Goal: Find specific page/section: Find specific page/section

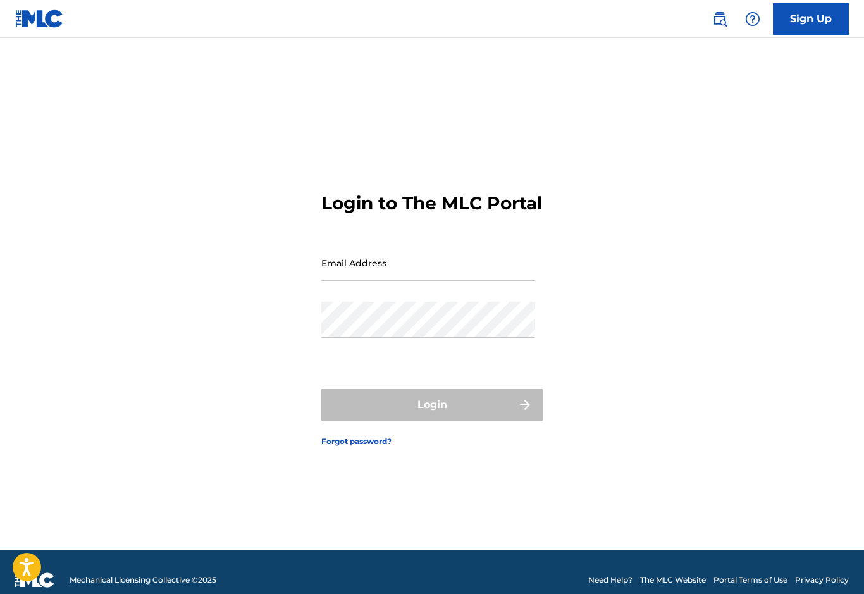
click at [344, 269] on input "Email Address" at bounding box center [428, 263] width 214 height 36
type input "[EMAIL_ADDRESS][DOMAIN_NAME]"
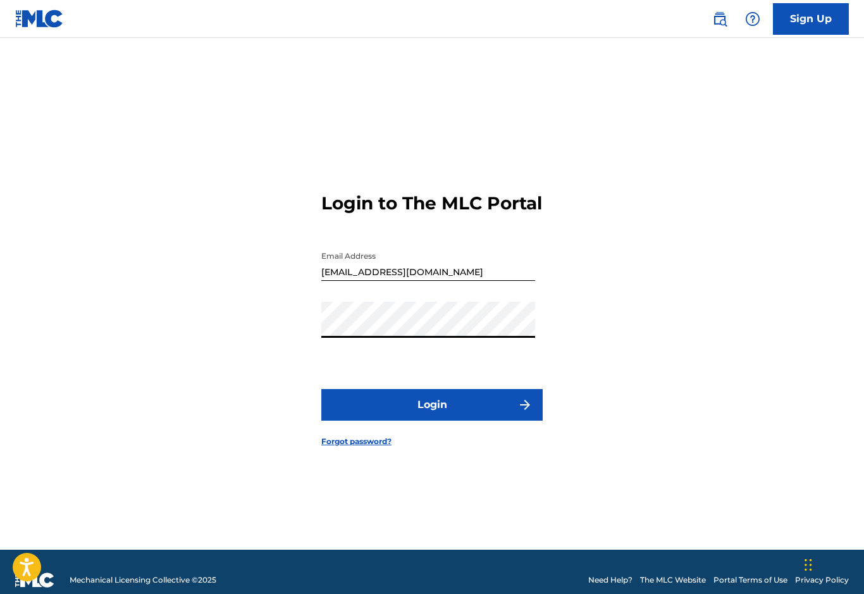
click at [356, 420] on button "Login" at bounding box center [431, 405] width 221 height 32
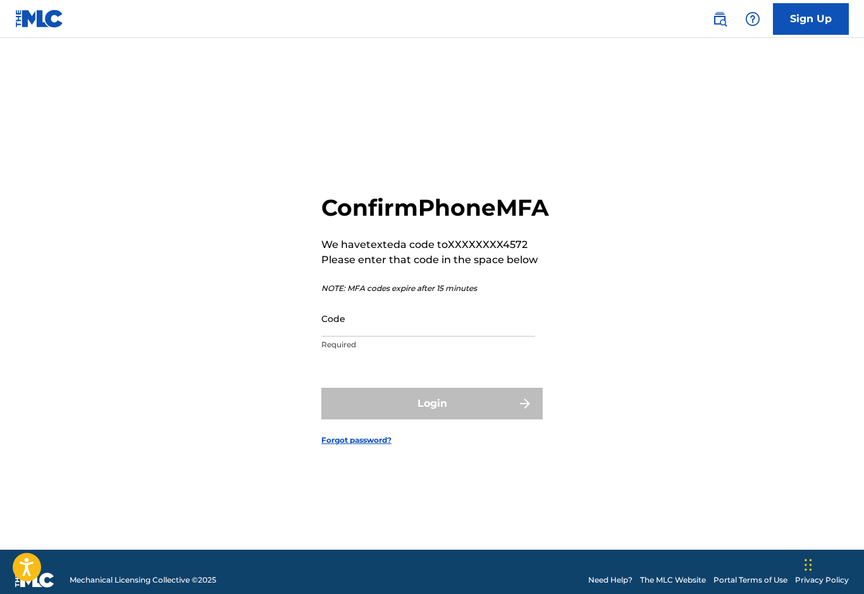
click at [352, 336] on input "Code" at bounding box center [428, 318] width 214 height 36
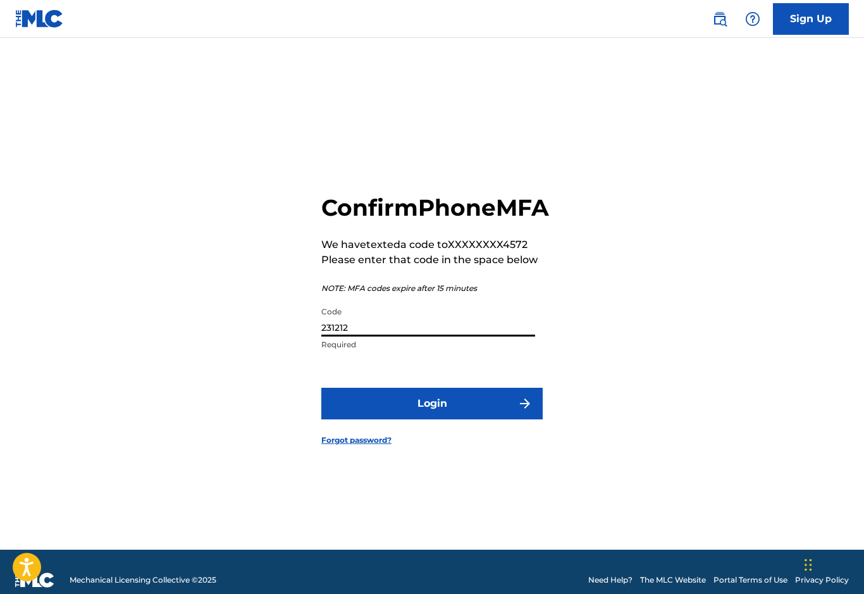
type input "231212"
click at [429, 419] on button "Login" at bounding box center [431, 404] width 221 height 32
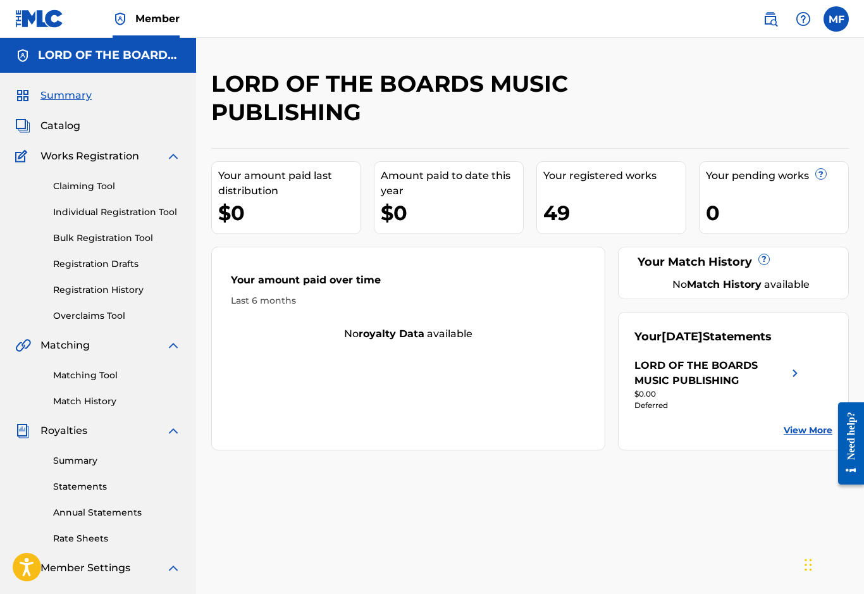
click at [53, 506] on link "Annual Statements" at bounding box center [117, 512] width 128 height 13
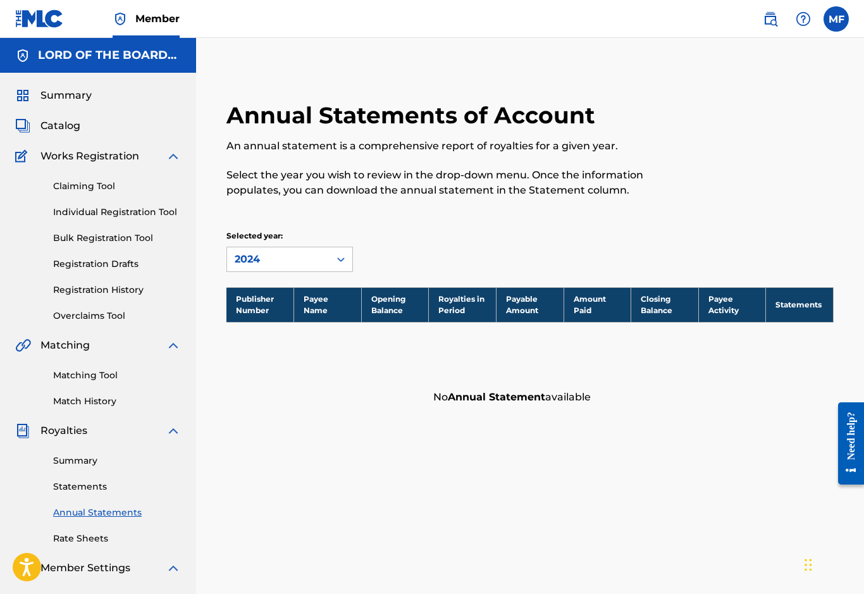
click at [59, 463] on link "Summary" at bounding box center [117, 460] width 128 height 13
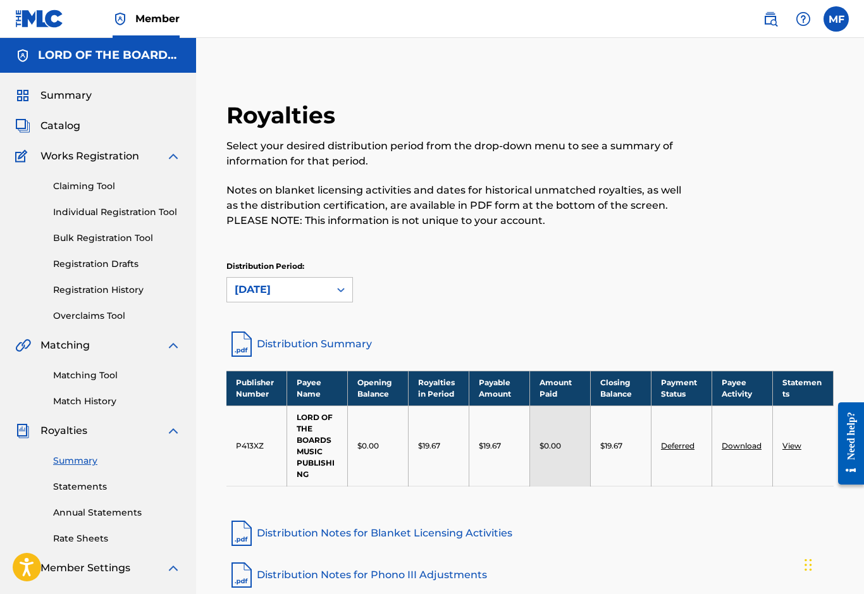
click at [46, 125] on span "Catalog" at bounding box center [60, 125] width 40 height 15
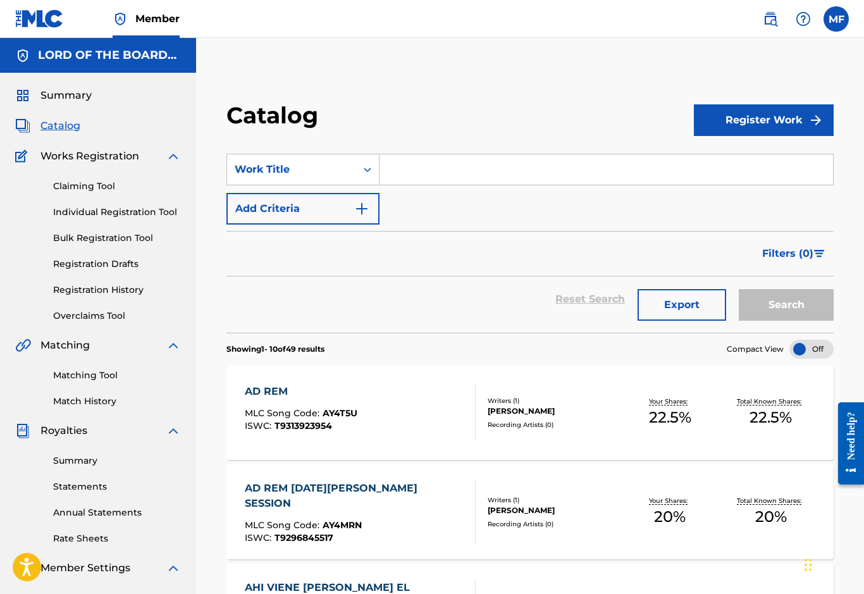
click at [400, 159] on input "Search Form" at bounding box center [605, 169] width 453 height 30
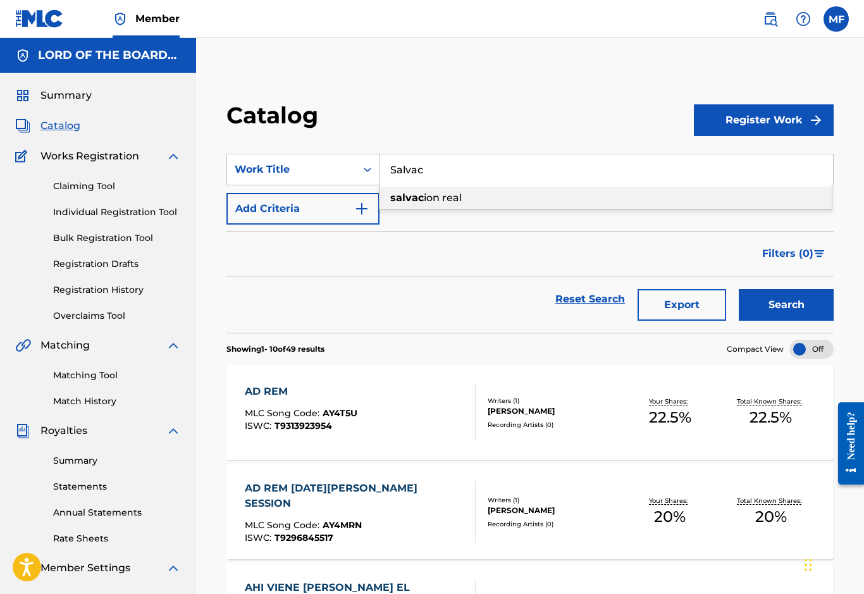
click at [514, 200] on div "salvac ion real" at bounding box center [605, 198] width 452 height 23
type input "salvacion real"
click at [763, 315] on button "Search" at bounding box center [785, 305] width 95 height 32
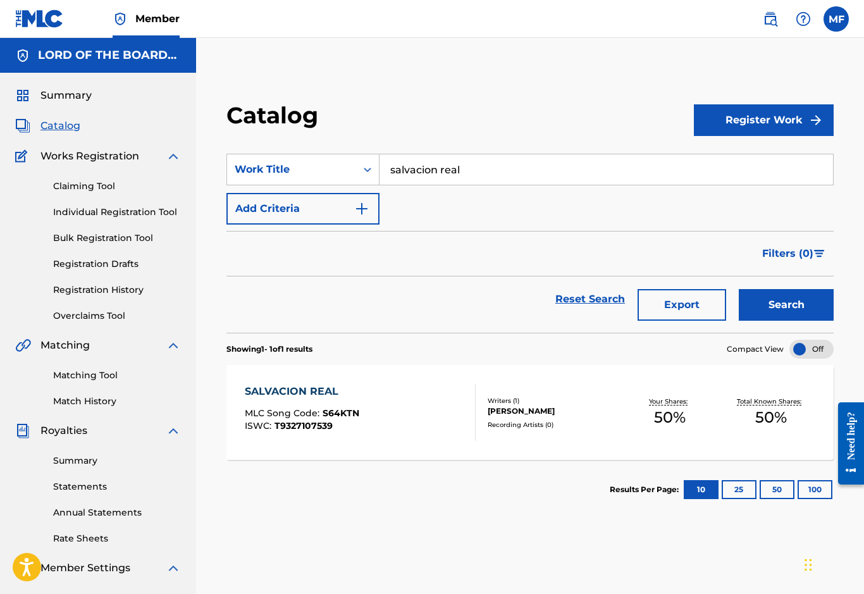
click at [278, 388] on div "SALVACION REAL" at bounding box center [302, 391] width 114 height 15
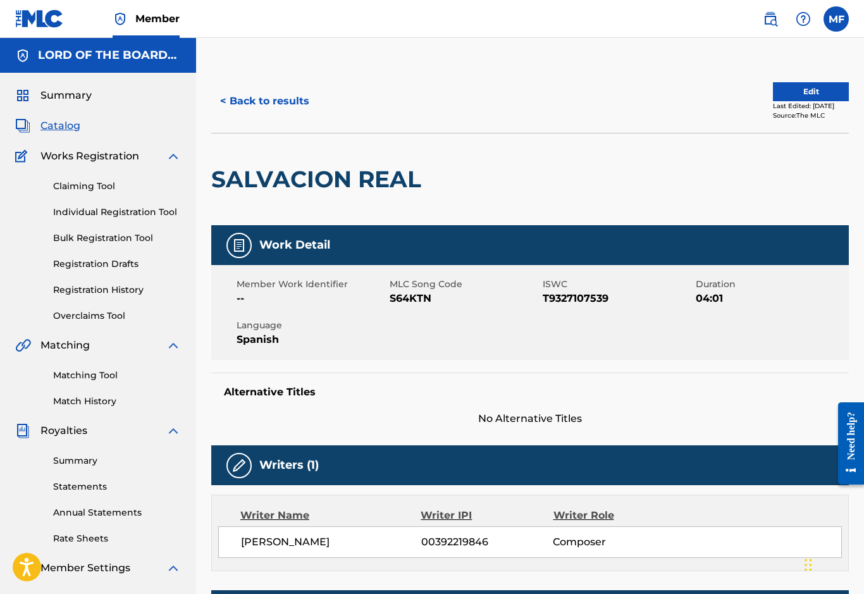
click at [59, 97] on span "Summary" at bounding box center [65, 95] width 51 height 15
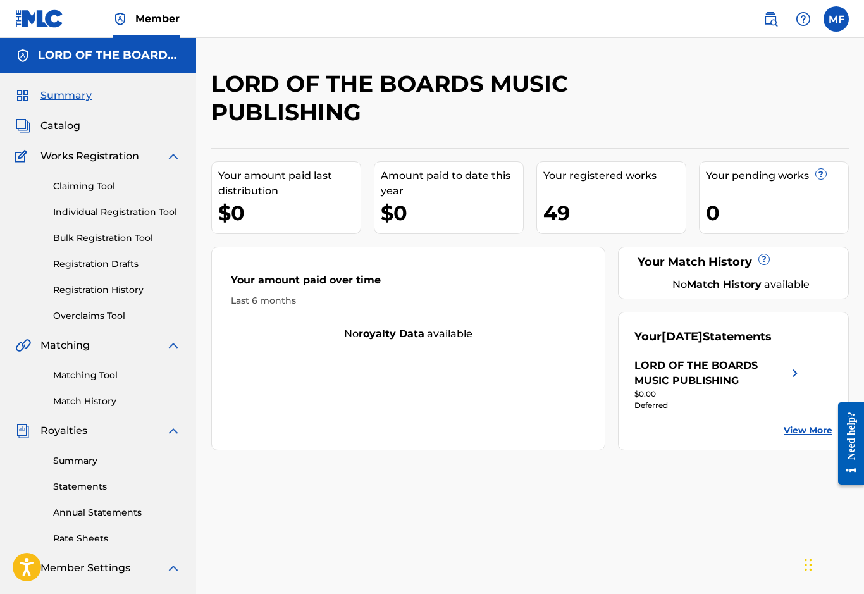
click at [824, 22] on label at bounding box center [835, 18] width 25 height 25
click at [836, 19] on input "MF [PERSON_NAME] [EMAIL_ADDRESS][DOMAIN_NAME] Notification Preferences Profile …" at bounding box center [836, 19] width 0 height 0
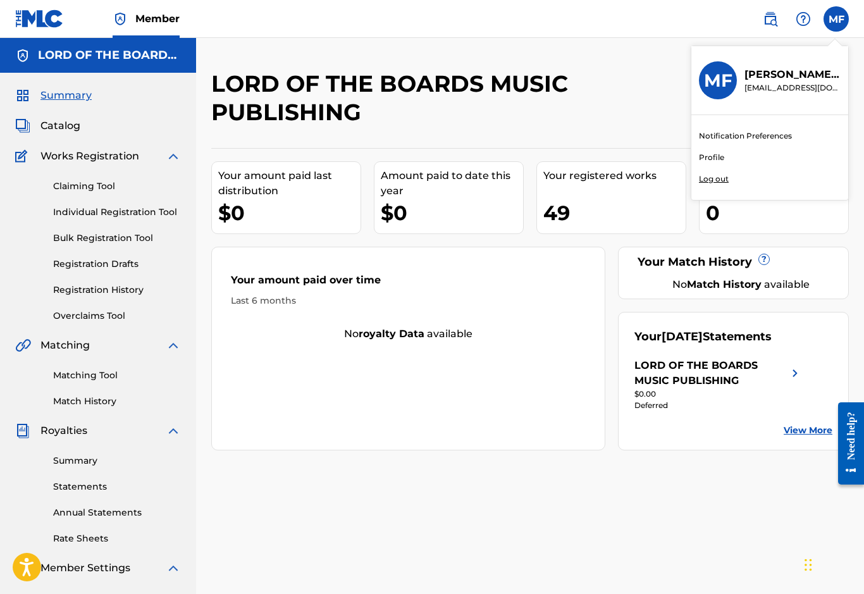
click at [699, 184] on p "Log out" at bounding box center [714, 178] width 30 height 11
click at [836, 19] on input "MF [PERSON_NAME] [EMAIL_ADDRESS][DOMAIN_NAME] Notification Preferences Profile …" at bounding box center [836, 19] width 0 height 0
